Goal: Transaction & Acquisition: Purchase product/service

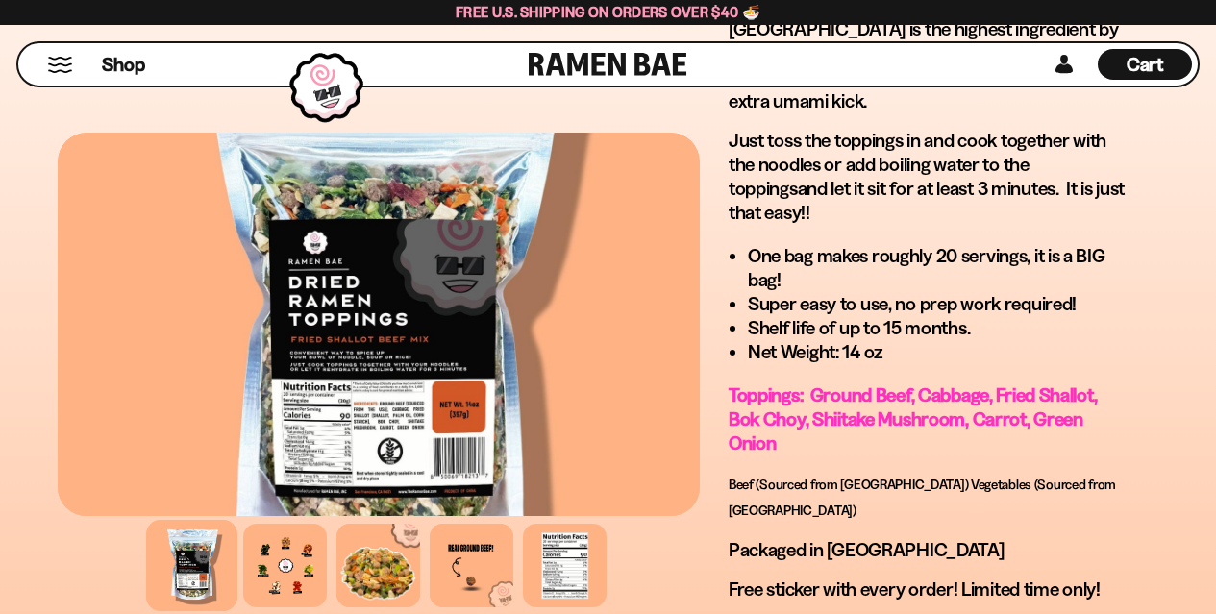
scroll to position [1538, 0]
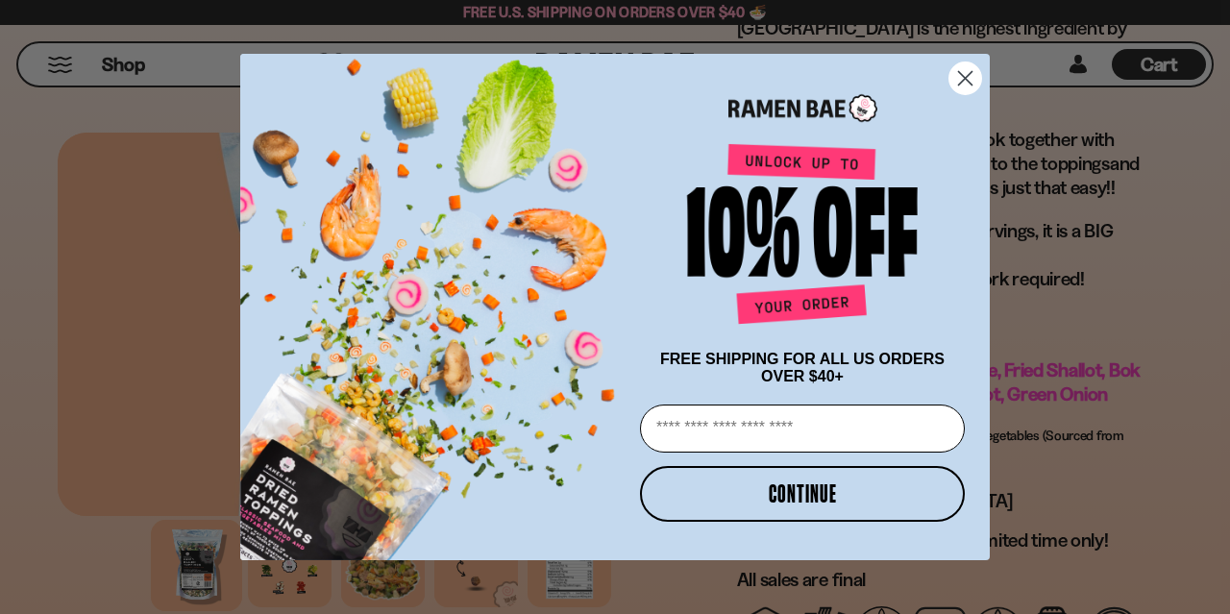
click at [966, 66] on circle "Close dialog" at bounding box center [966, 78] width 32 height 32
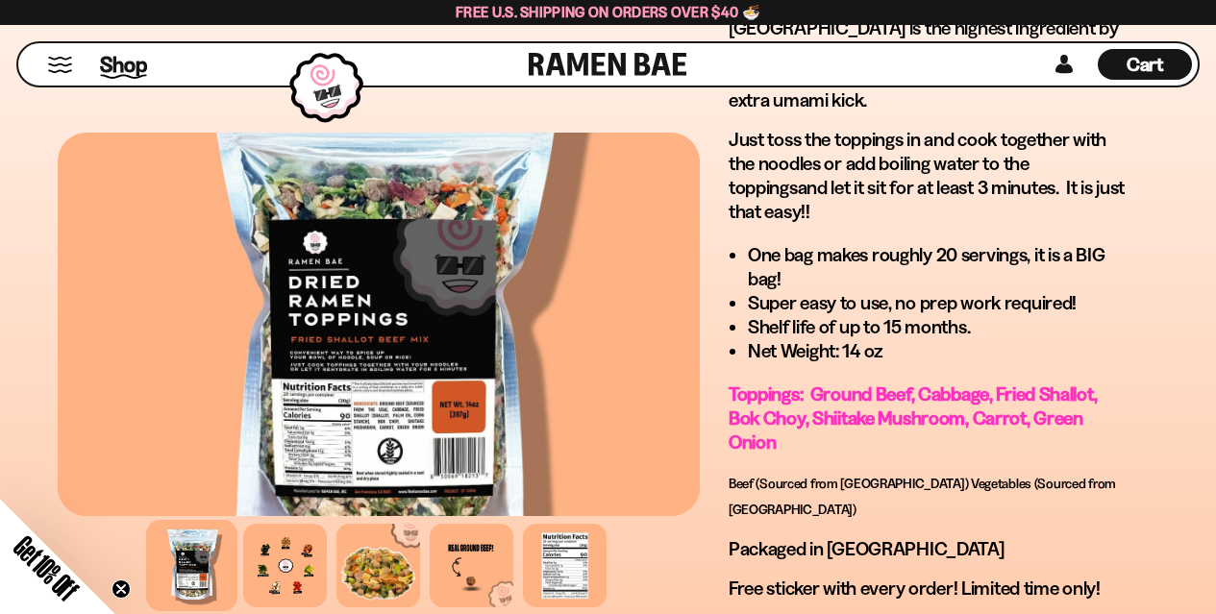
click at [117, 59] on span "Shop" at bounding box center [123, 64] width 47 height 29
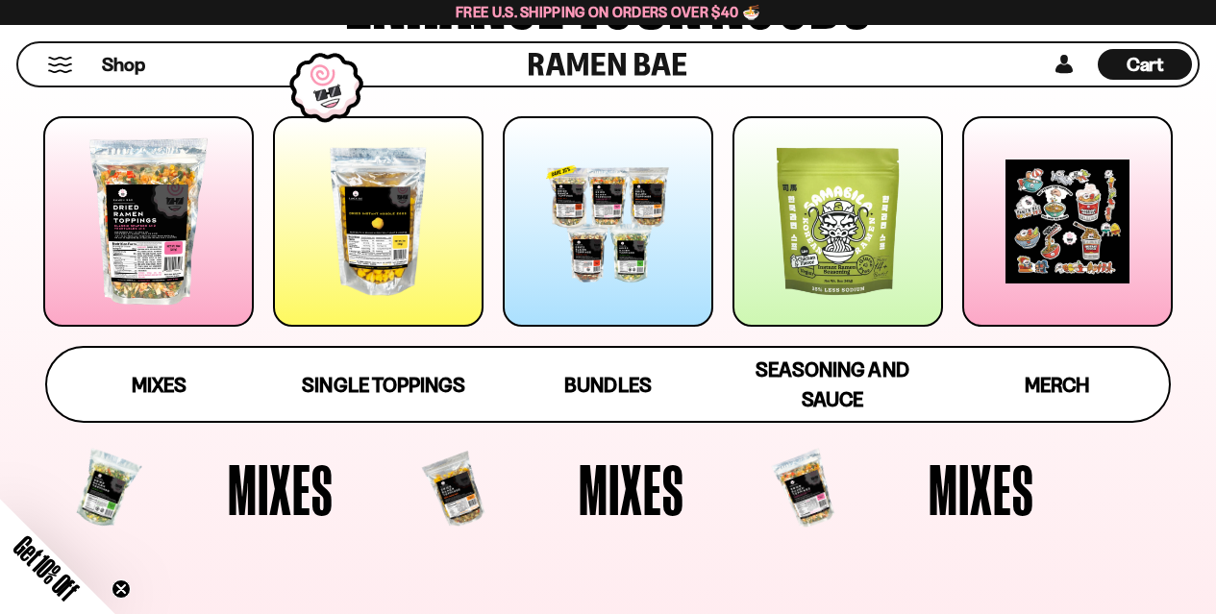
scroll to position [288, 0]
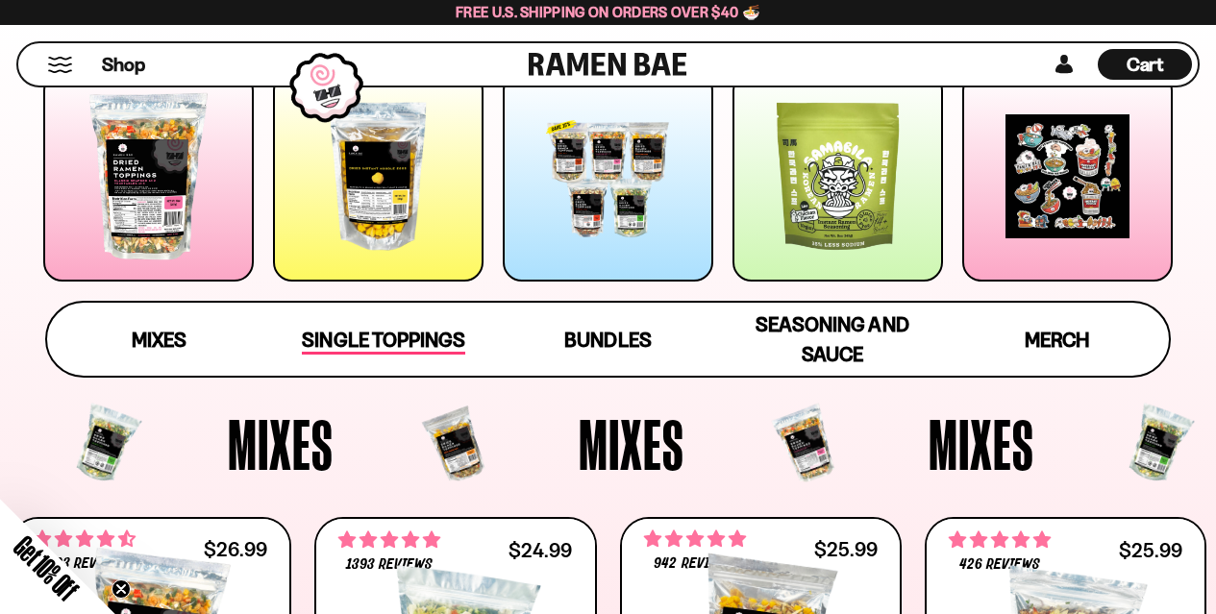
click at [361, 355] on link "Single Toppings" at bounding box center [383, 339] width 224 height 73
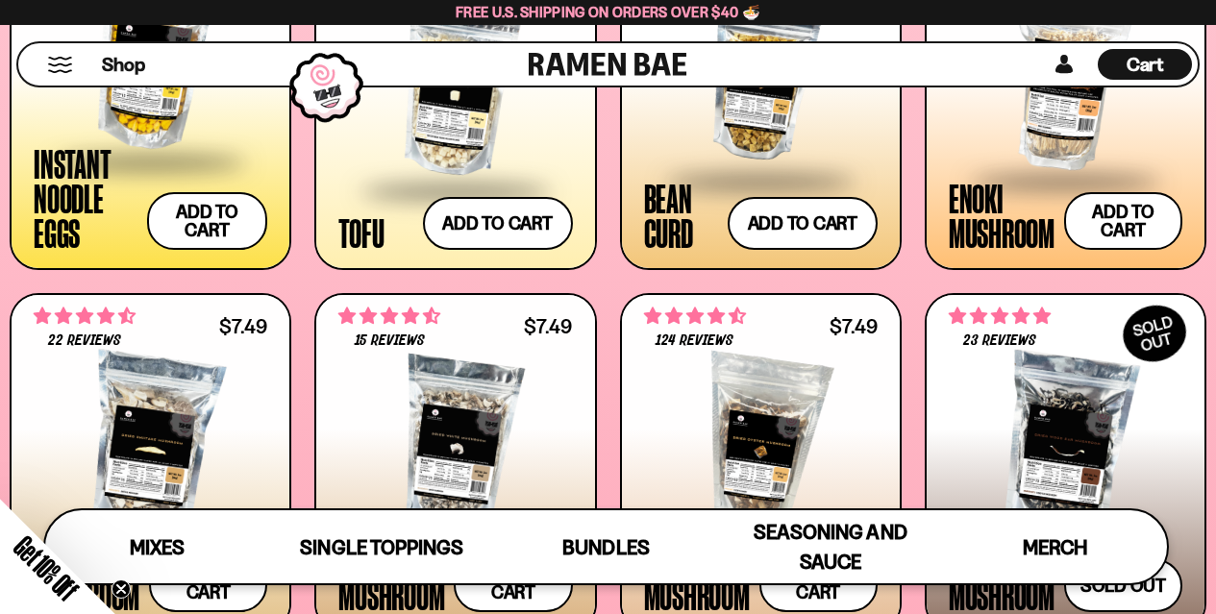
scroll to position [2223, 0]
